Goal: Task Accomplishment & Management: Manage account settings

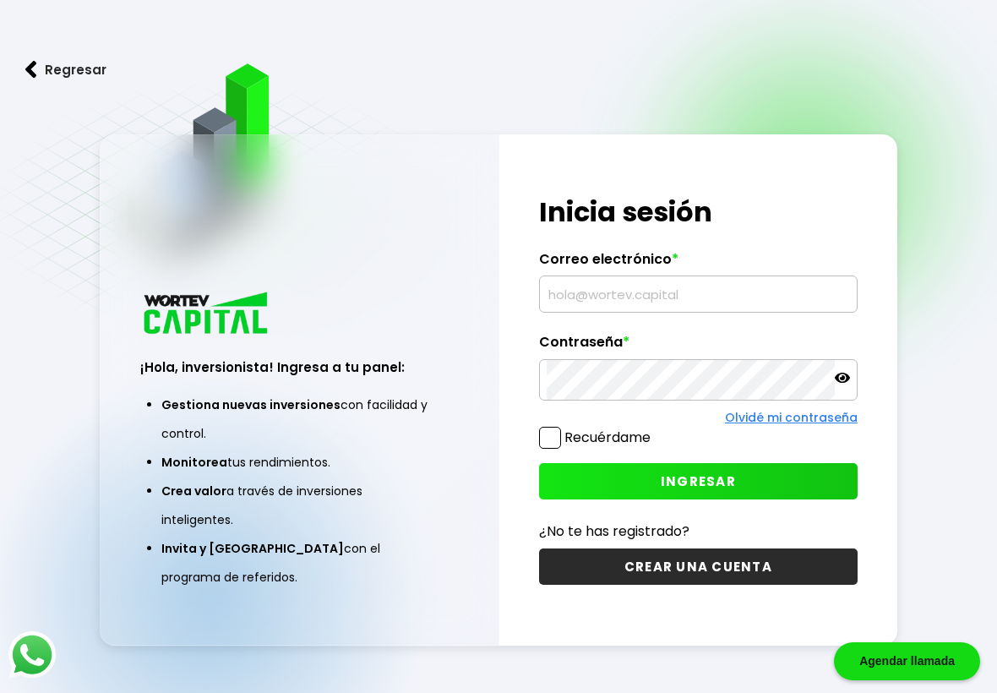
click at [683, 287] on input "text" at bounding box center [698, 294] width 303 height 36
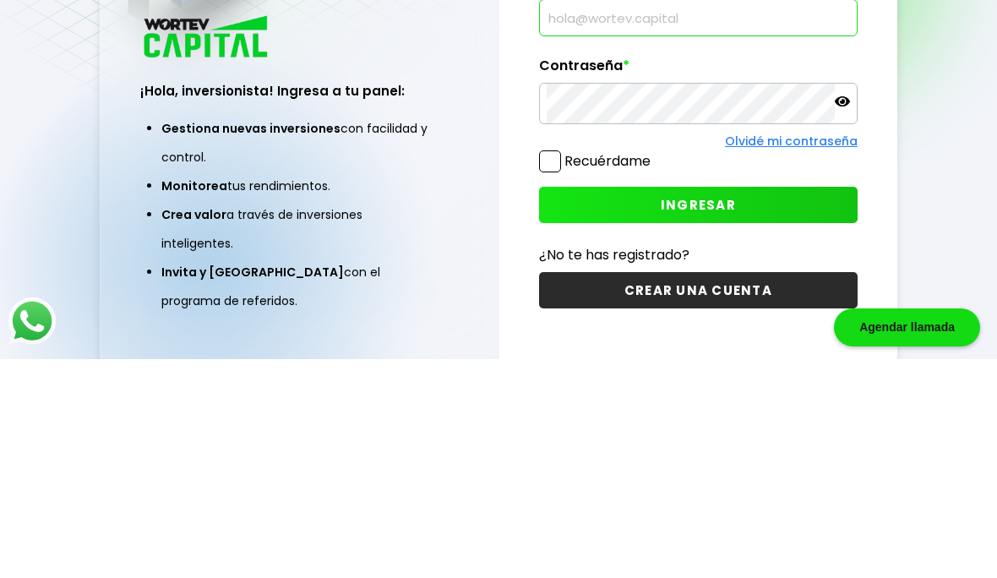
scroll to position [169, 0]
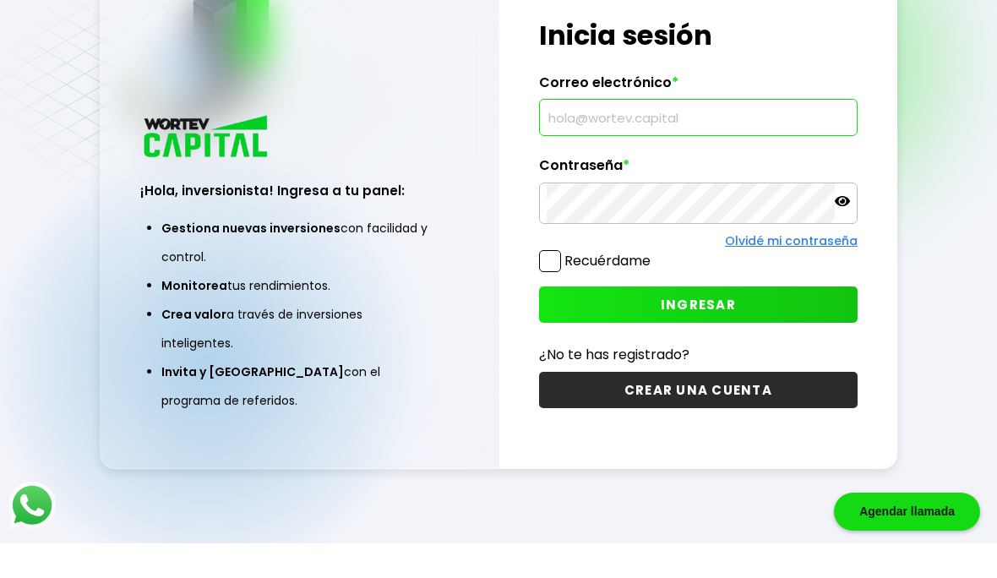
type input "[EMAIL_ADDRESS][DOMAIN_NAME]"
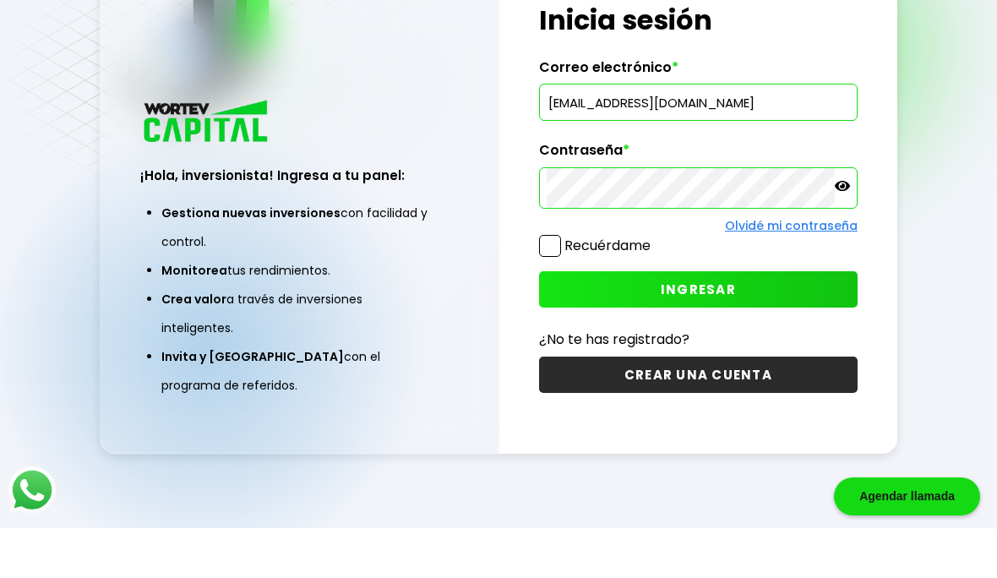
click at [718, 331] on span "INGRESAR" at bounding box center [698, 340] width 75 height 18
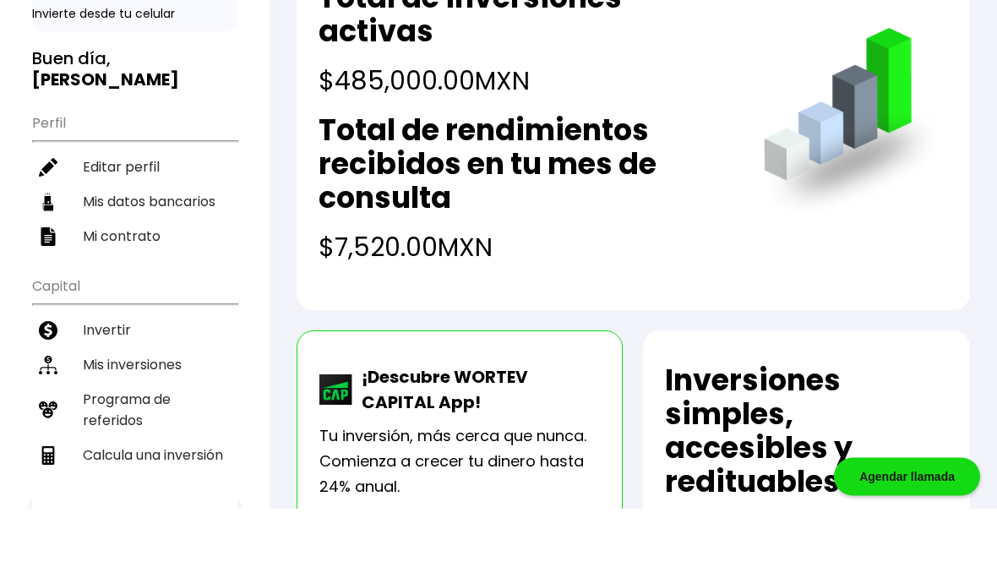
scroll to position [132, 0]
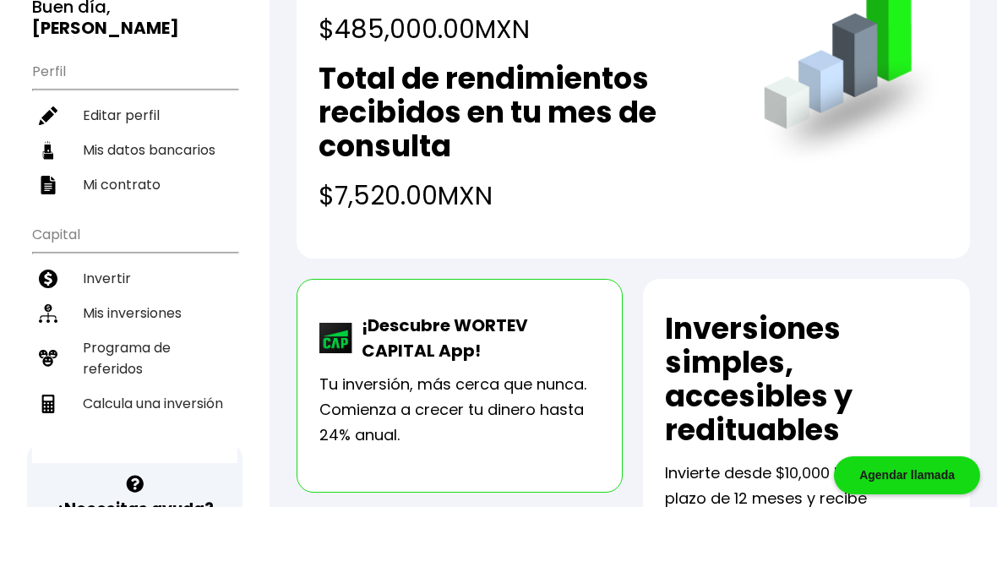
click at [150, 367] on li "Mis inversiones" at bounding box center [134, 384] width 205 height 35
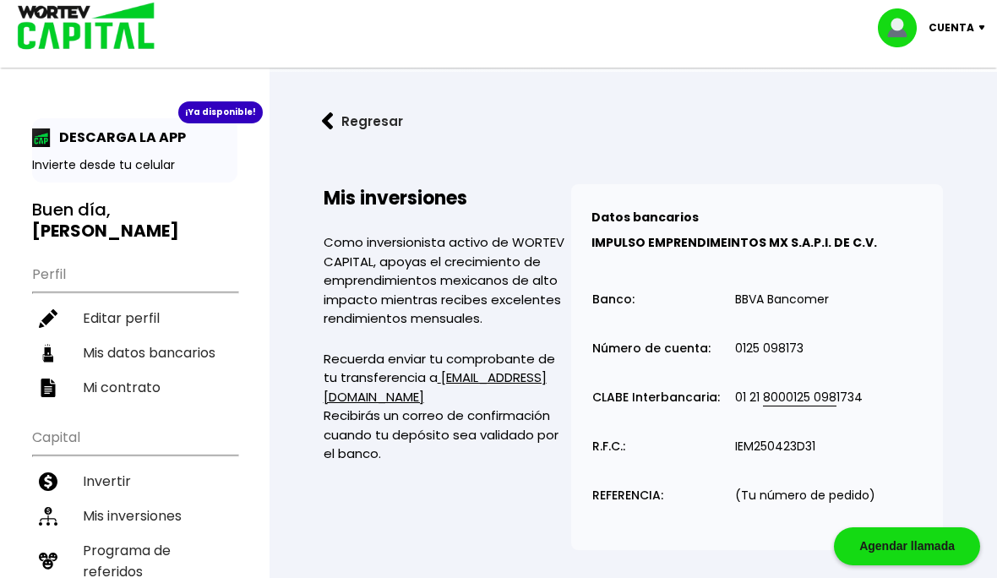
click at [953, 36] on p "Cuenta" at bounding box center [952, 27] width 46 height 25
click at [942, 112] on li "Cerrar sesión" at bounding box center [933, 113] width 135 height 35
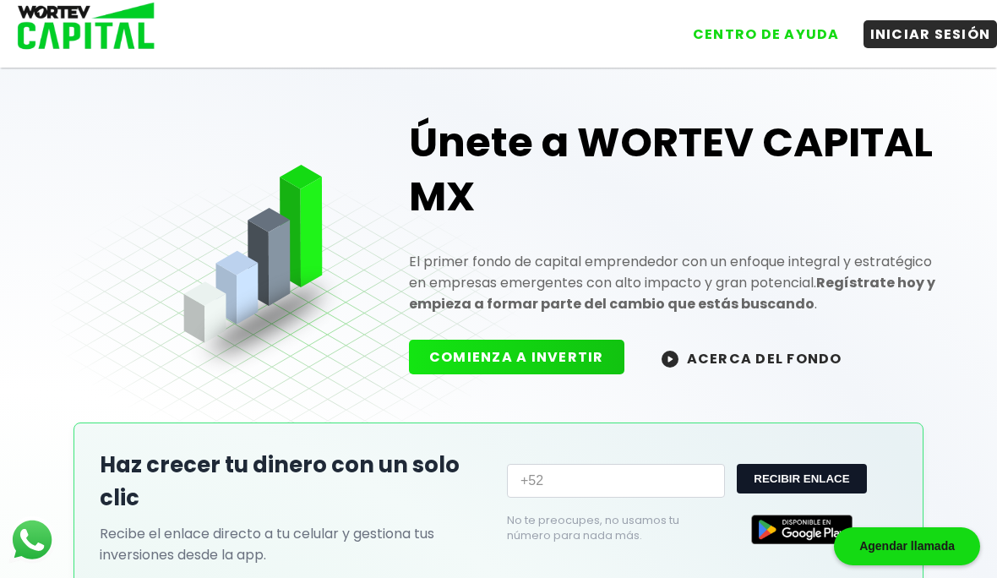
click at [921, 32] on button "INICIAR SESIÓN" at bounding box center [931, 34] width 134 height 28
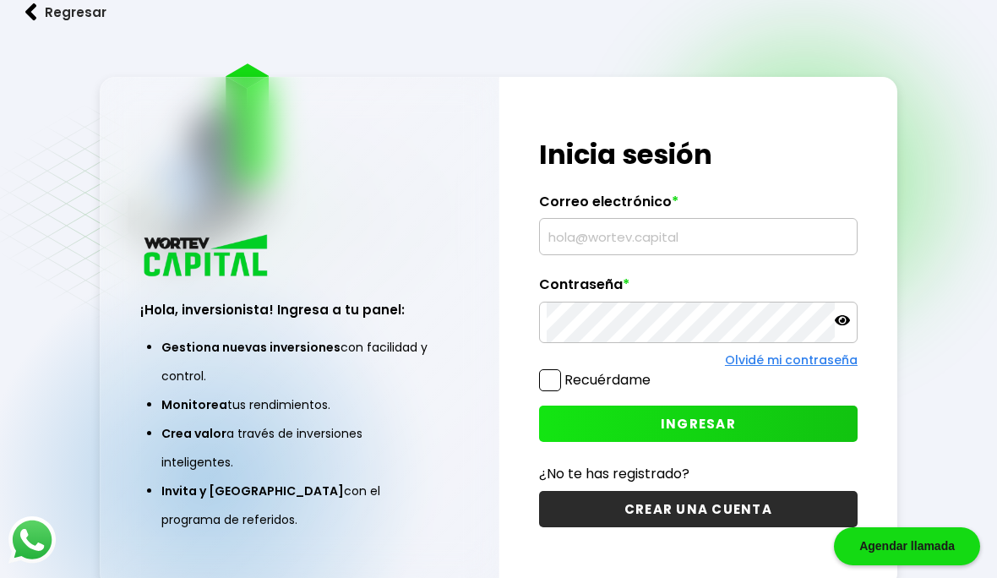
click at [655, 254] on input "text" at bounding box center [698, 237] width 303 height 36
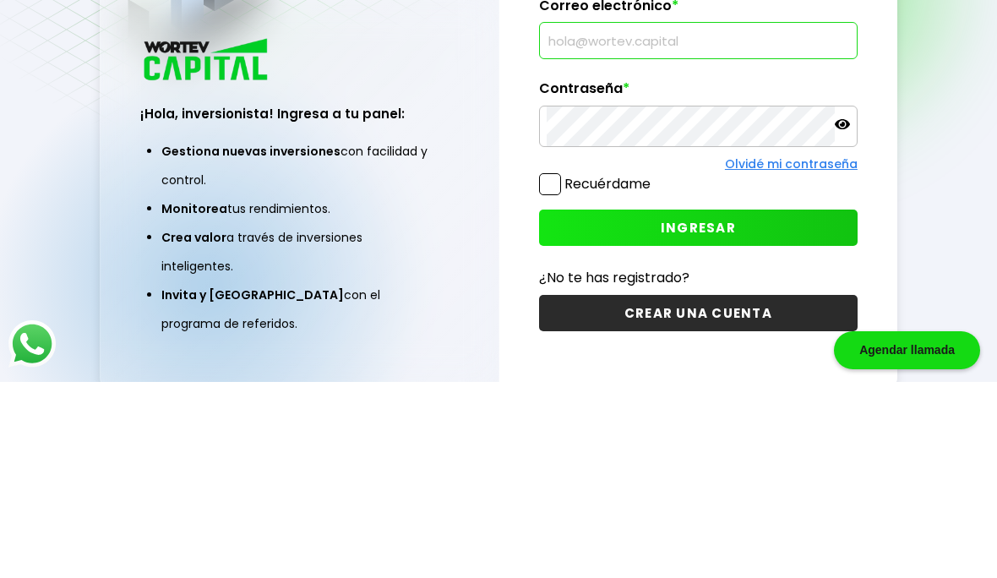
scroll to position [125, 0]
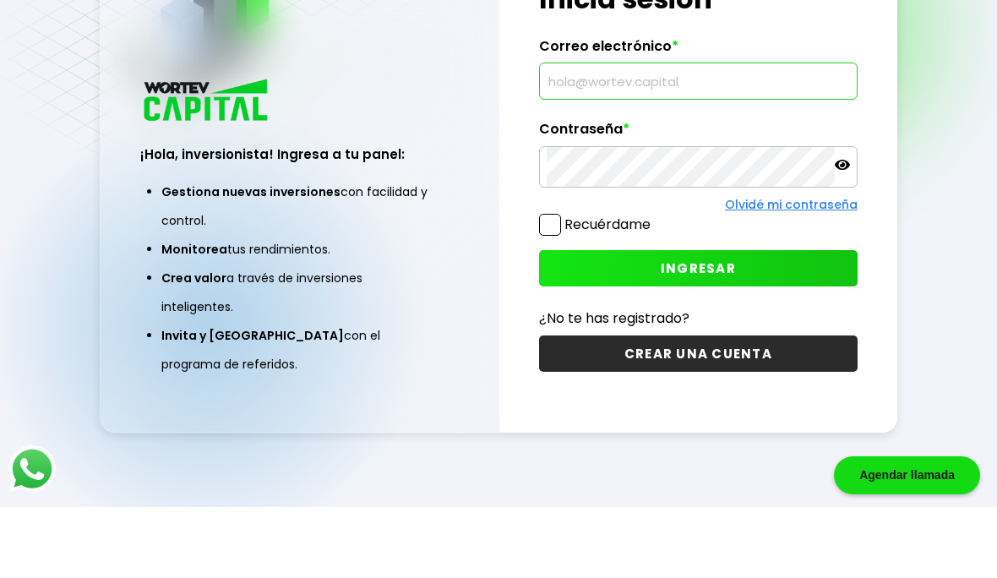
type input "[EMAIL_ADDRESS][DOMAIN_NAME]"
click at [695, 331] on span "INGRESAR" at bounding box center [698, 340] width 75 height 18
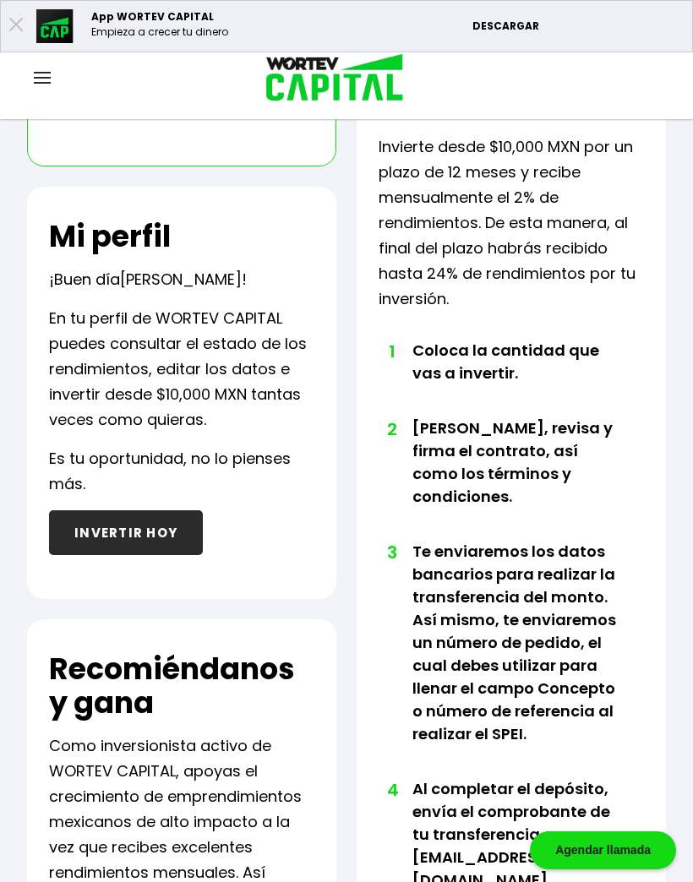
scroll to position [558, 0]
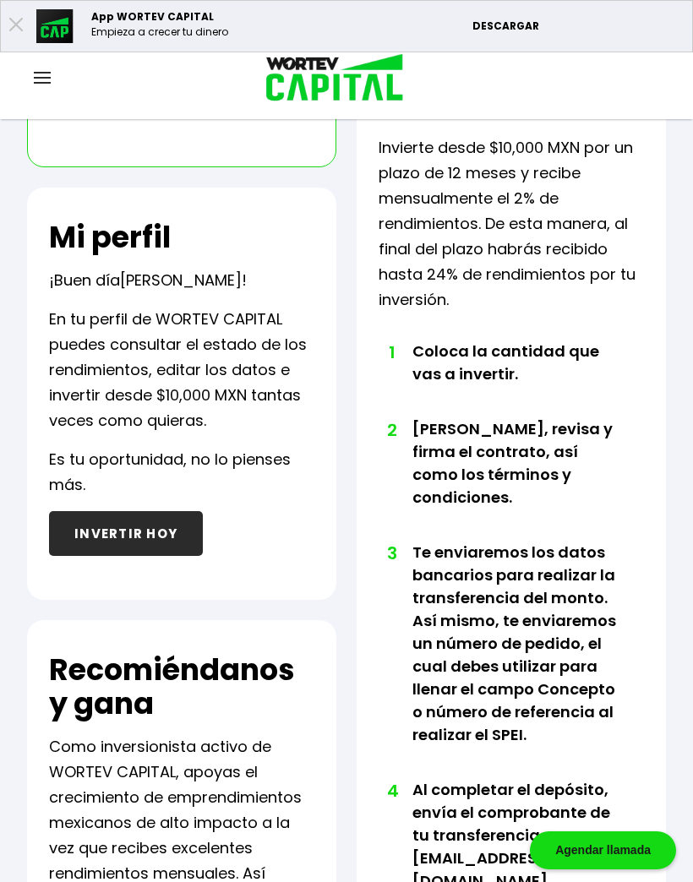
click at [44, 73] on img at bounding box center [42, 78] width 17 height 12
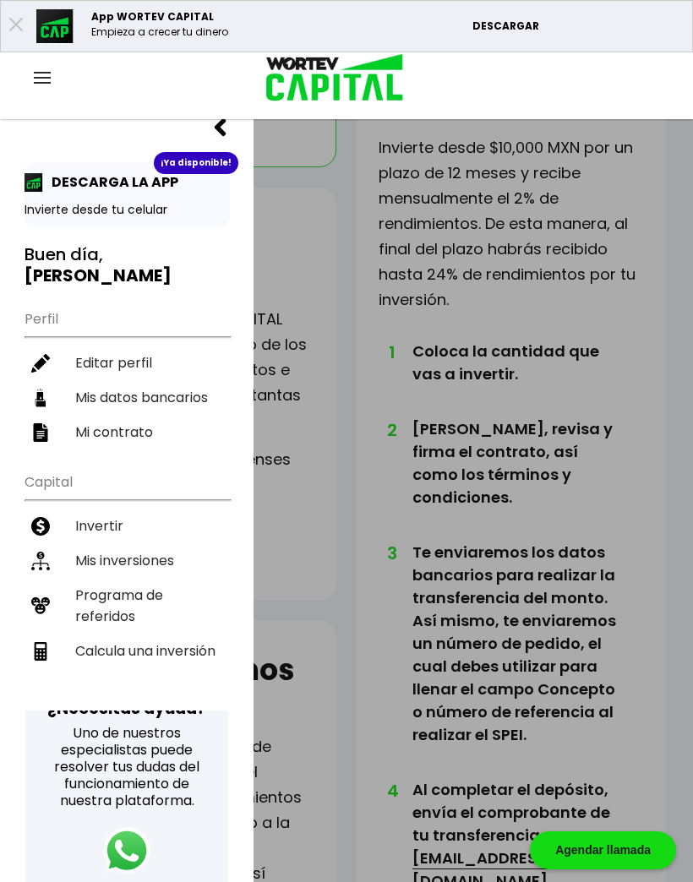
click at [98, 544] on li "Mis inversiones" at bounding box center [127, 561] width 205 height 35
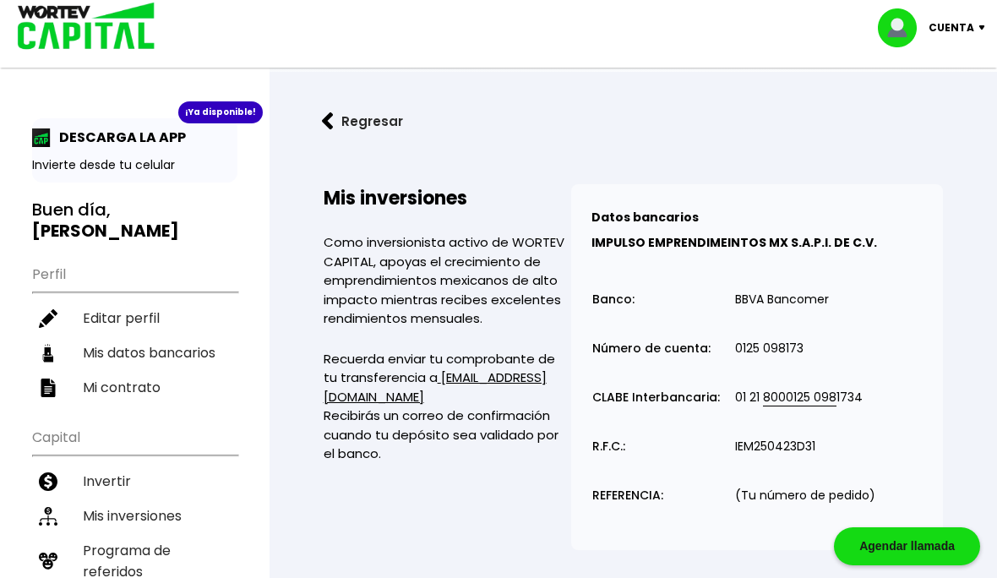
click at [955, 27] on p "Cuenta" at bounding box center [952, 27] width 46 height 25
click at [951, 114] on li "Cerrar sesión" at bounding box center [933, 113] width 135 height 35
